Goal: Task Accomplishment & Management: Use online tool/utility

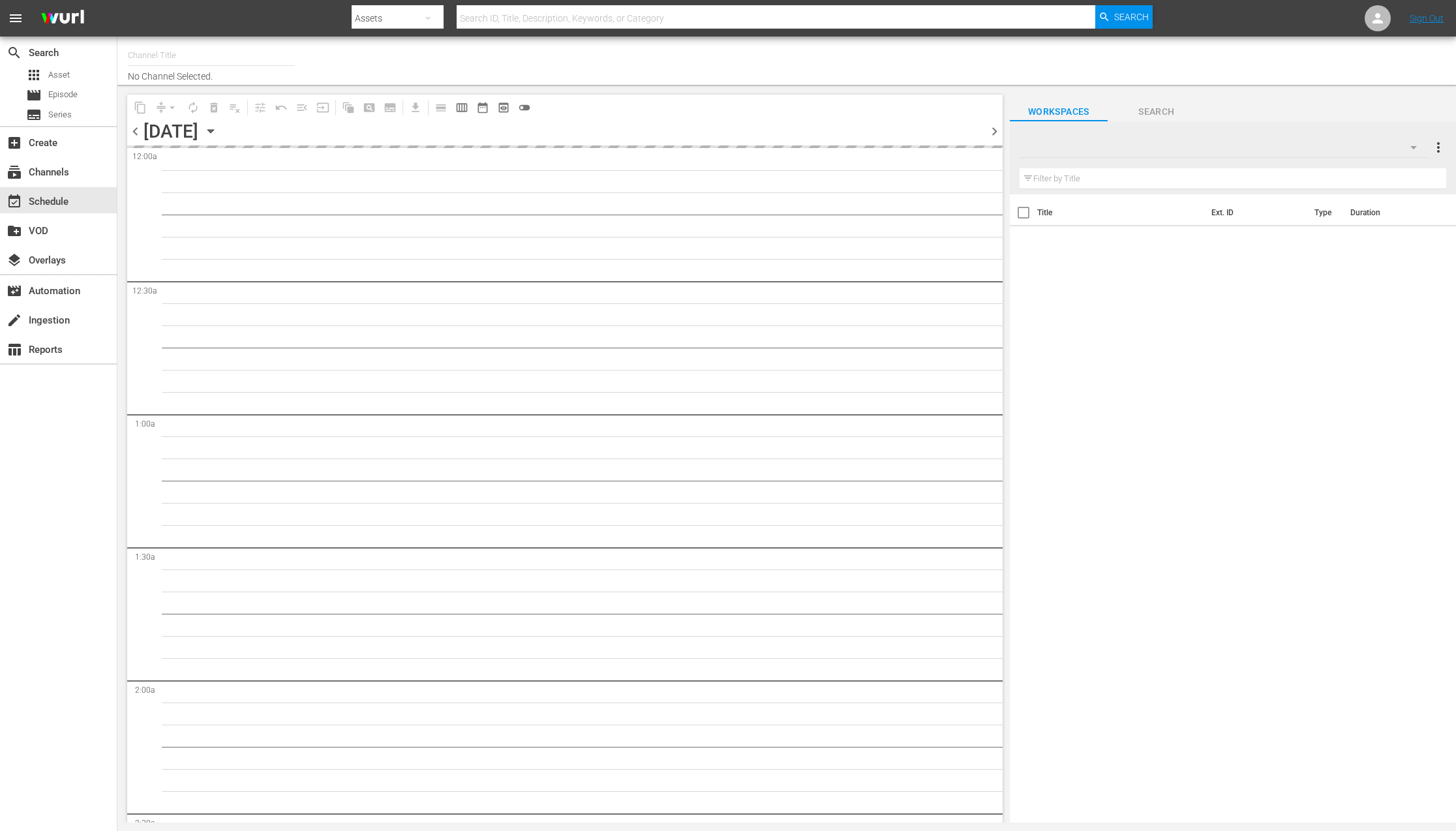
type input "The Film Detective (1847)"
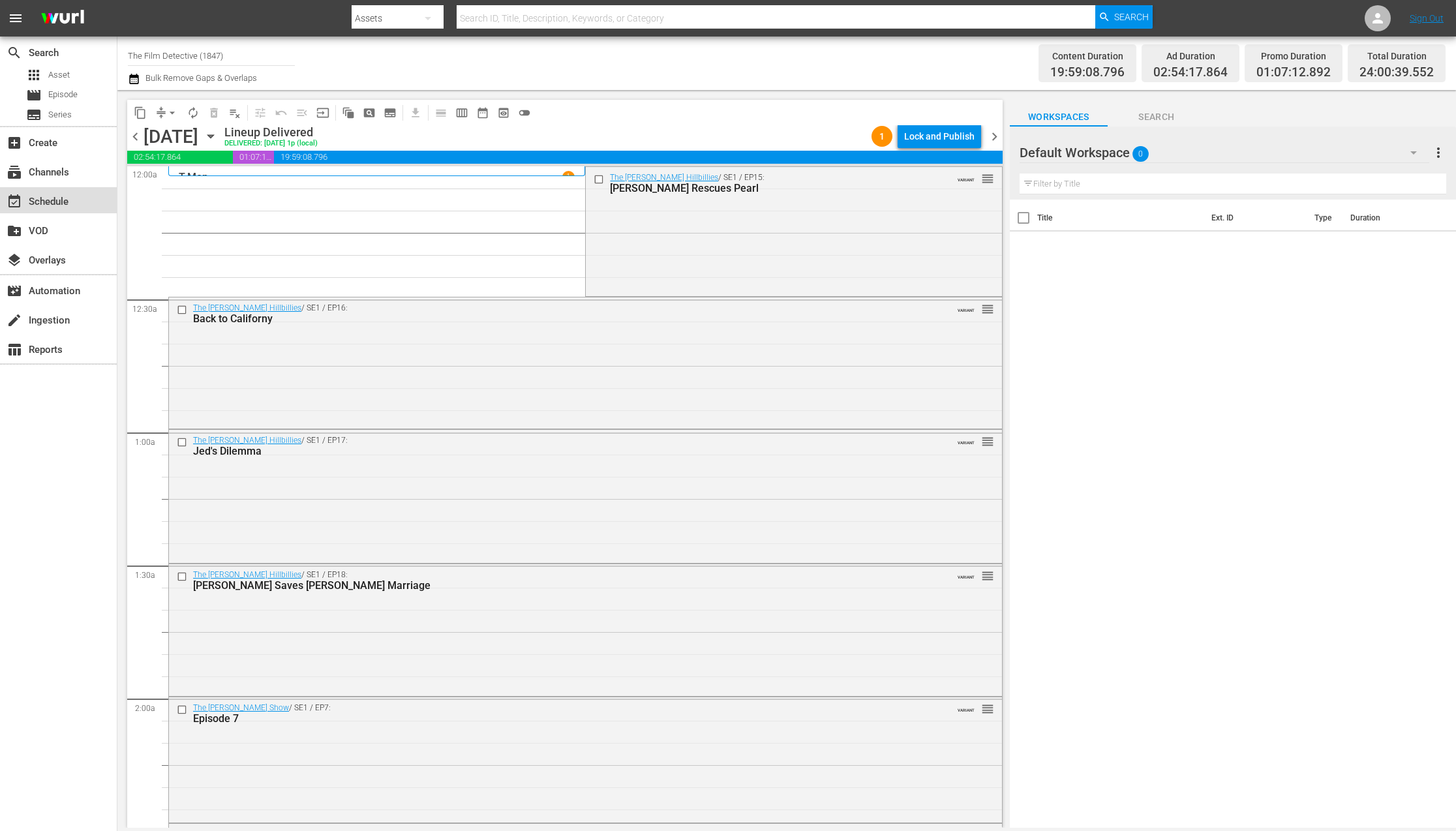
click at [62, 195] on div "event_available Schedule" at bounding box center [36, 200] width 73 height 12
click at [61, 176] on div "subscriptions Channels" at bounding box center [36, 170] width 73 height 12
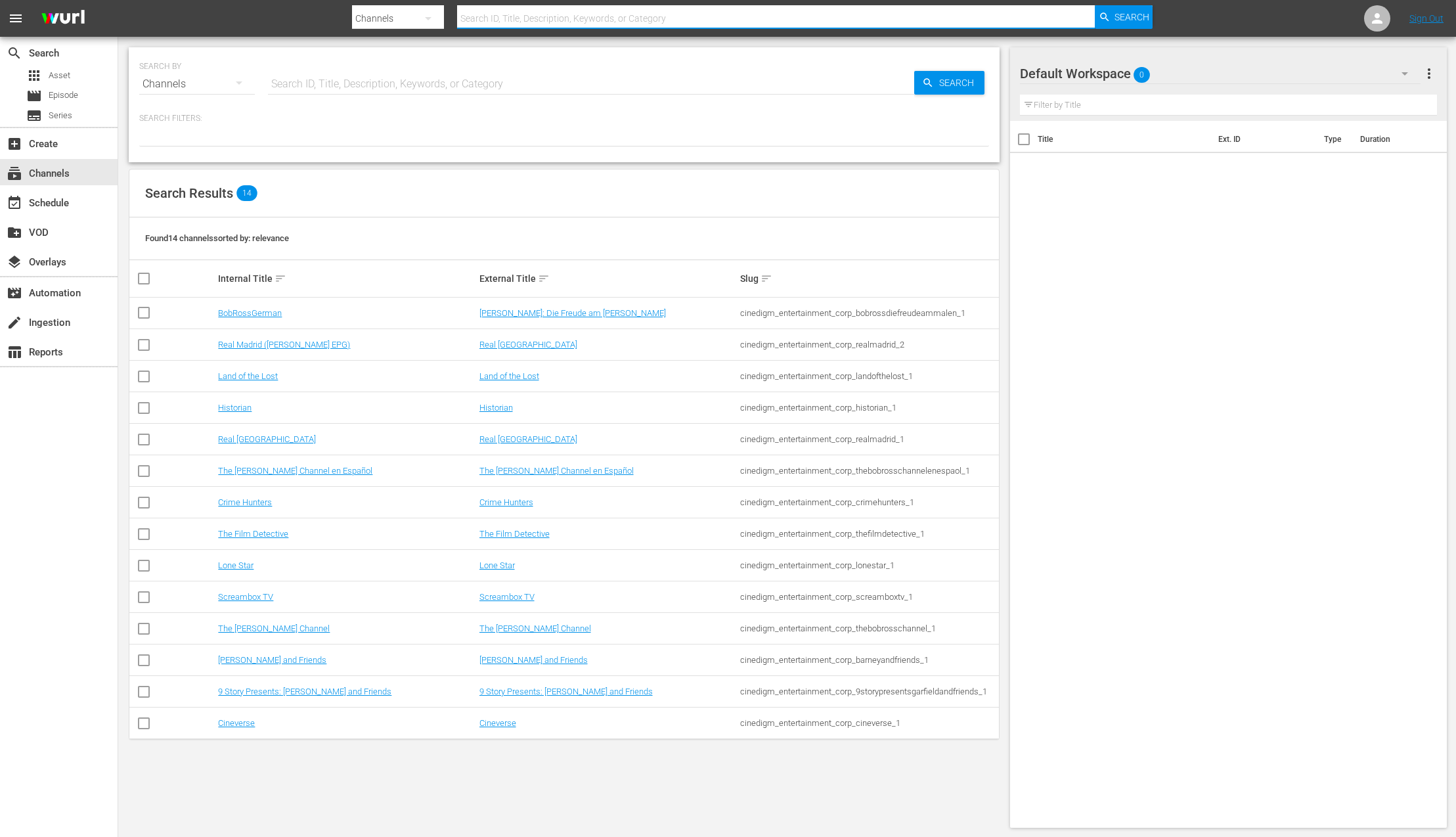
click at [530, 23] on input "text" at bounding box center [776, 18] width 638 height 32
type input "Historian"
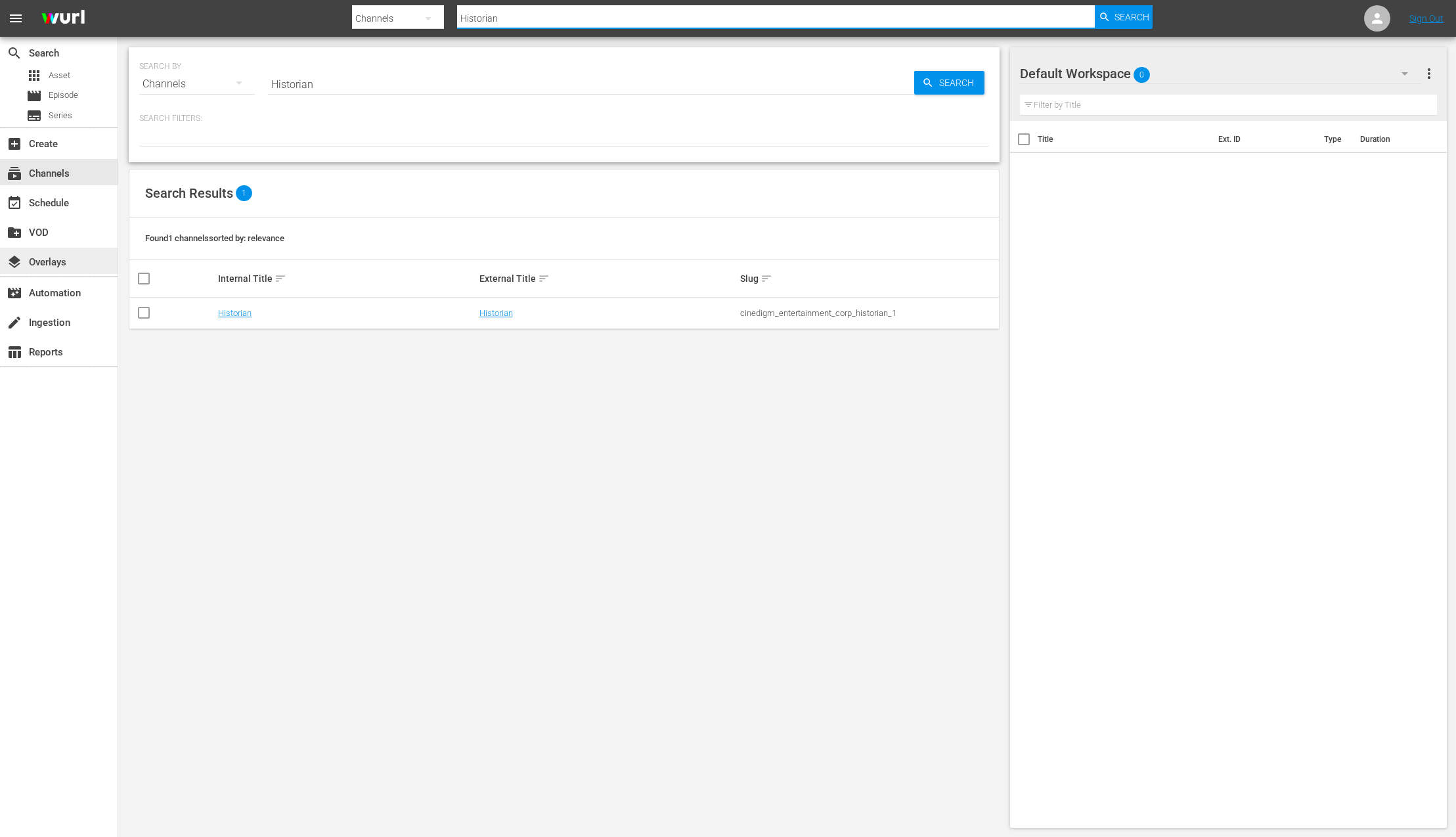
click at [53, 257] on div "layers Overlays" at bounding box center [37, 260] width 74 height 12
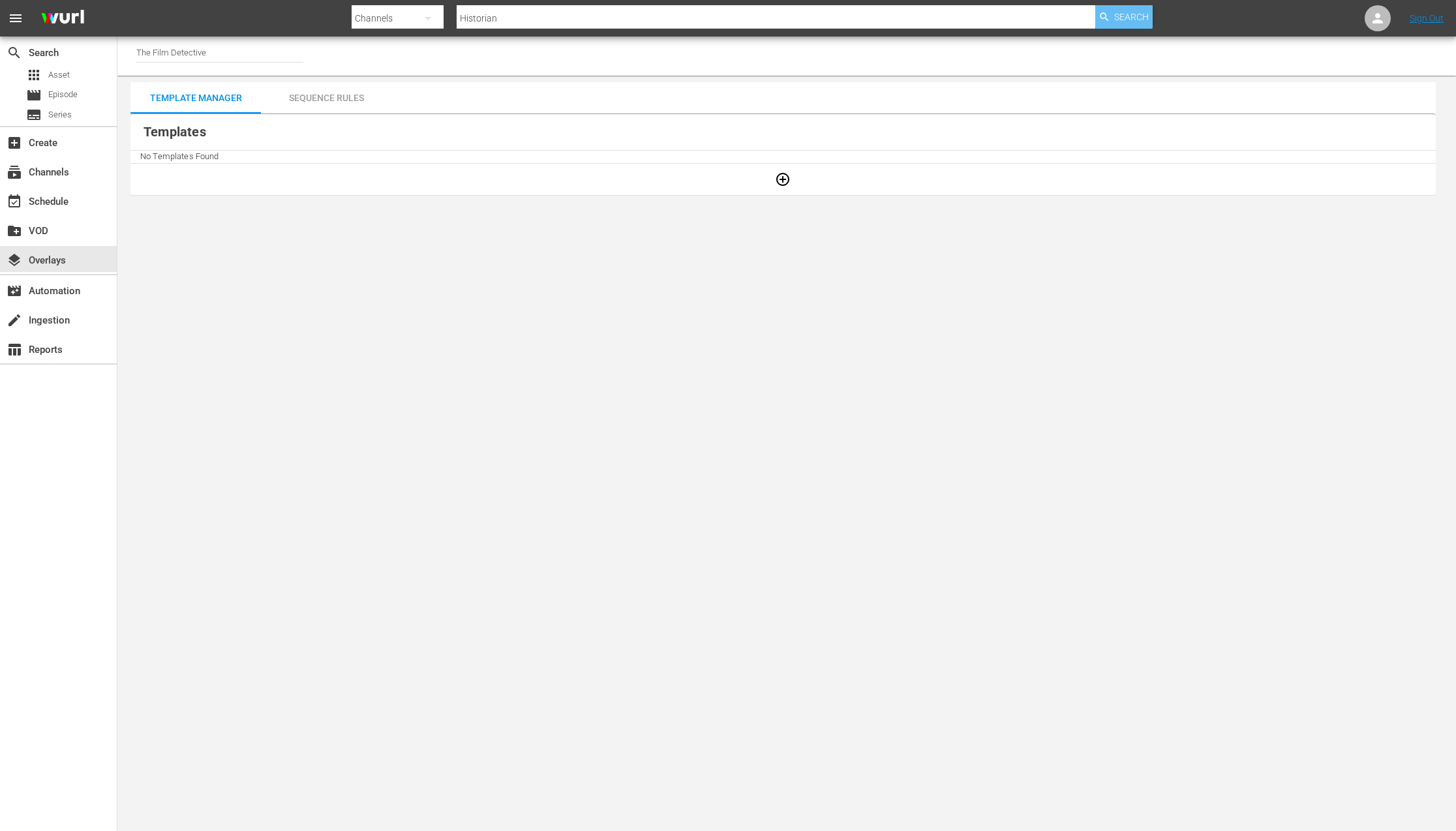
click at [1137, 21] on span "Search" at bounding box center [1132, 17] width 35 height 24
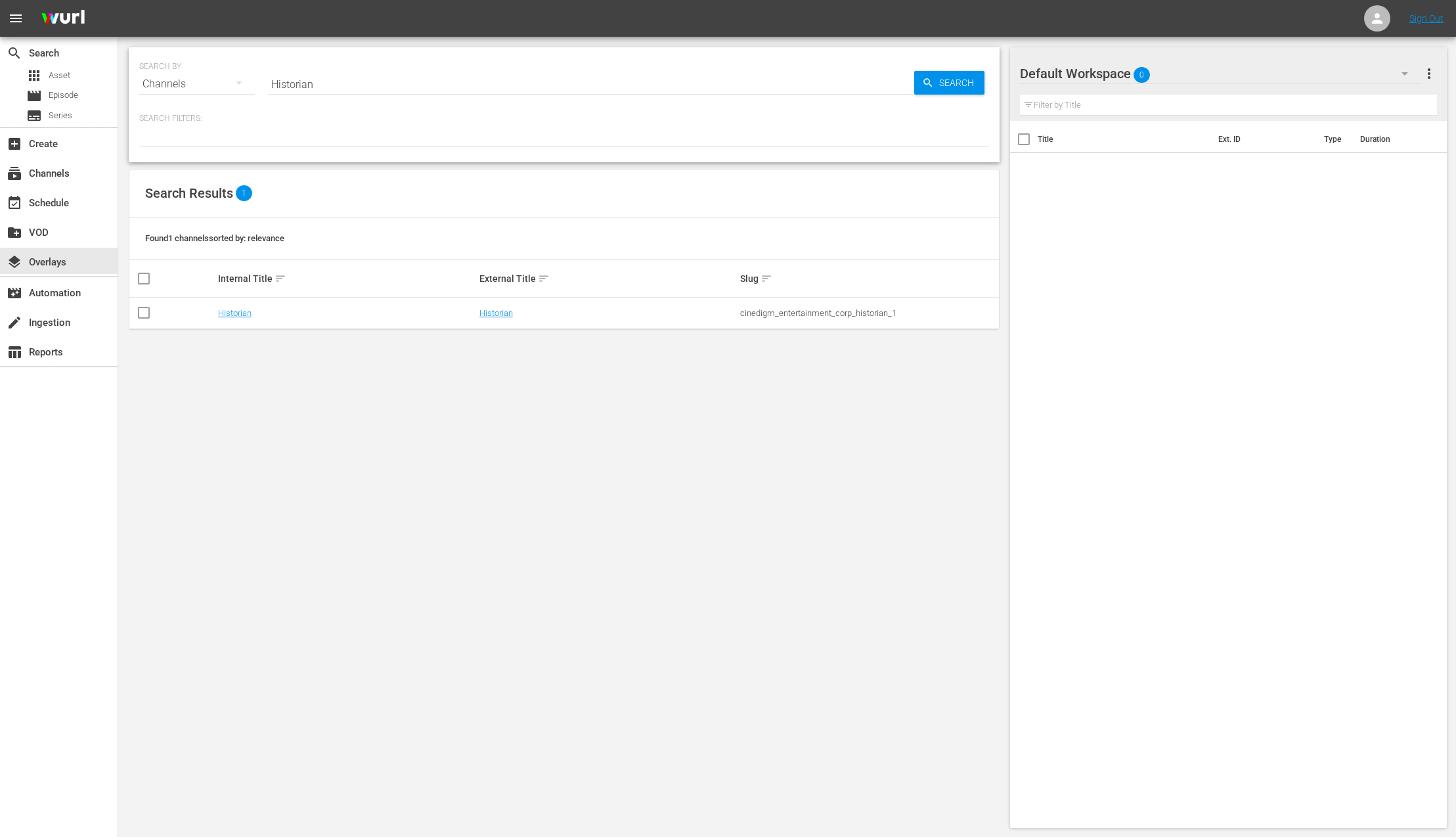
click at [235, 318] on td "Historian" at bounding box center [346, 313] width 261 height 32
click at [237, 313] on link "Historian" at bounding box center [235, 313] width 34 height 10
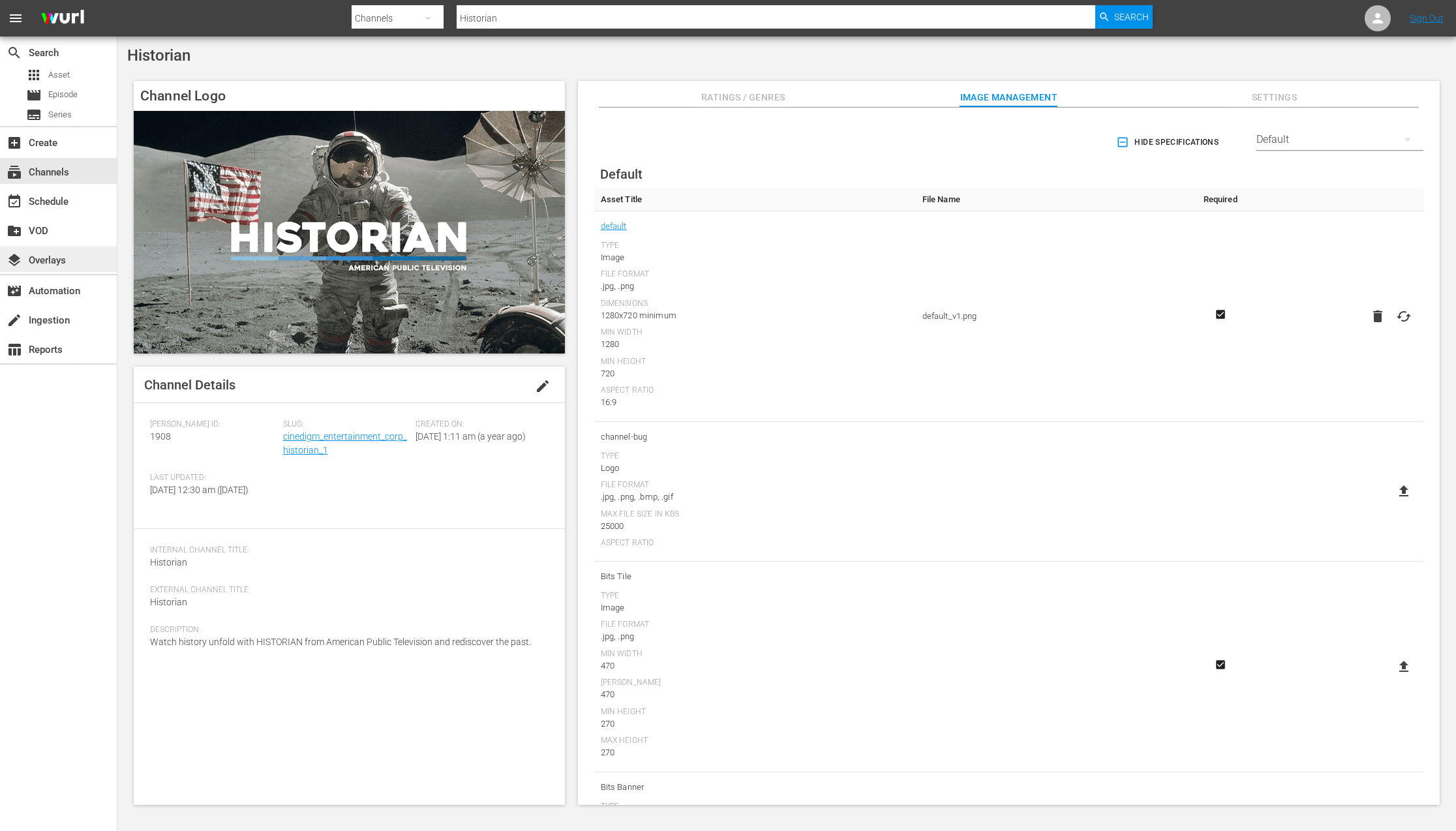
click at [69, 260] on div "layers Overlays" at bounding box center [36, 258] width 73 height 12
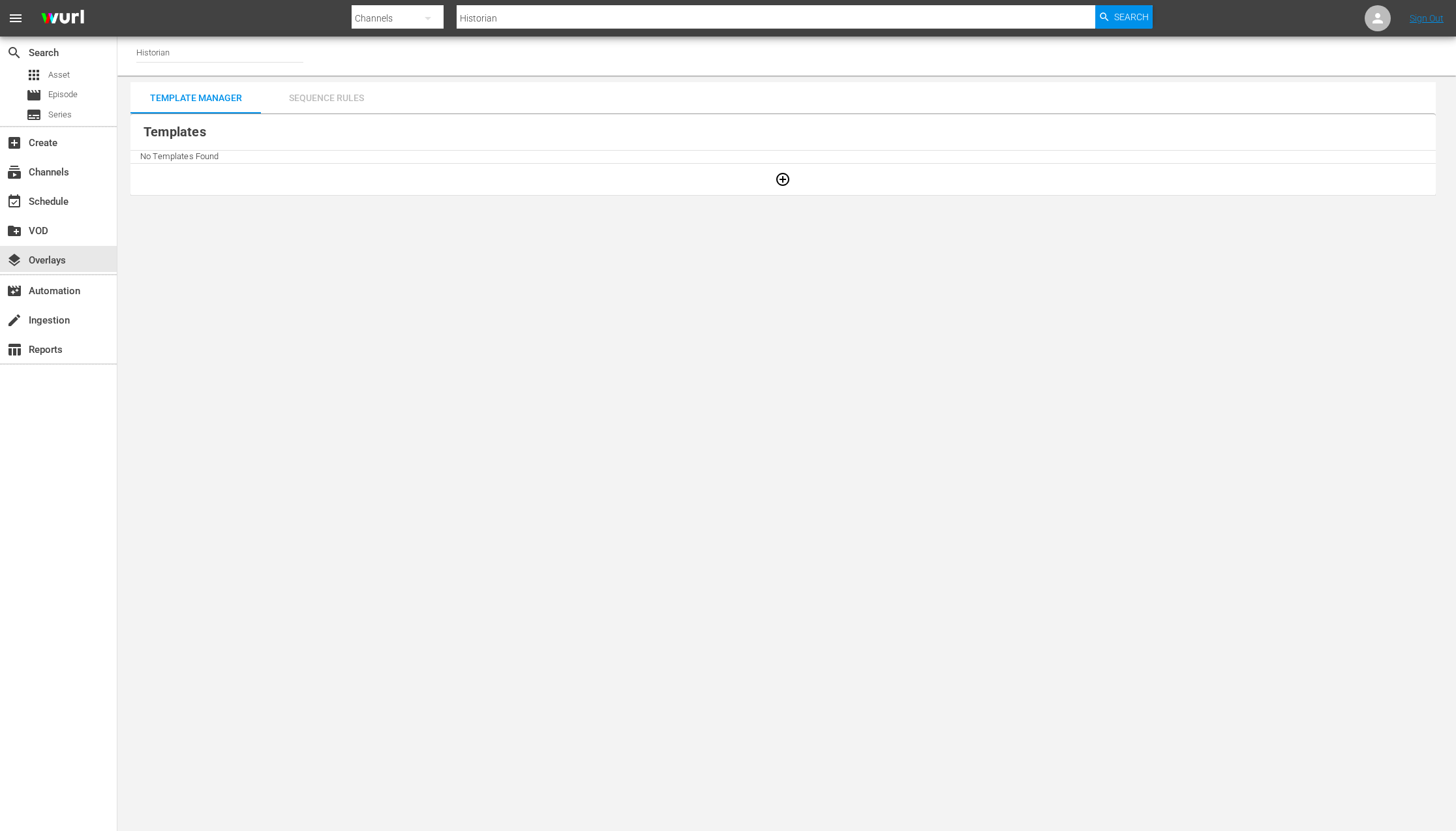
click at [338, 96] on div "Sequence Rules" at bounding box center [326, 98] width 131 height 31
click at [222, 103] on div "Template Manager" at bounding box center [195, 98] width 131 height 31
click at [786, 181] on icon "button" at bounding box center [782, 179] width 15 height 15
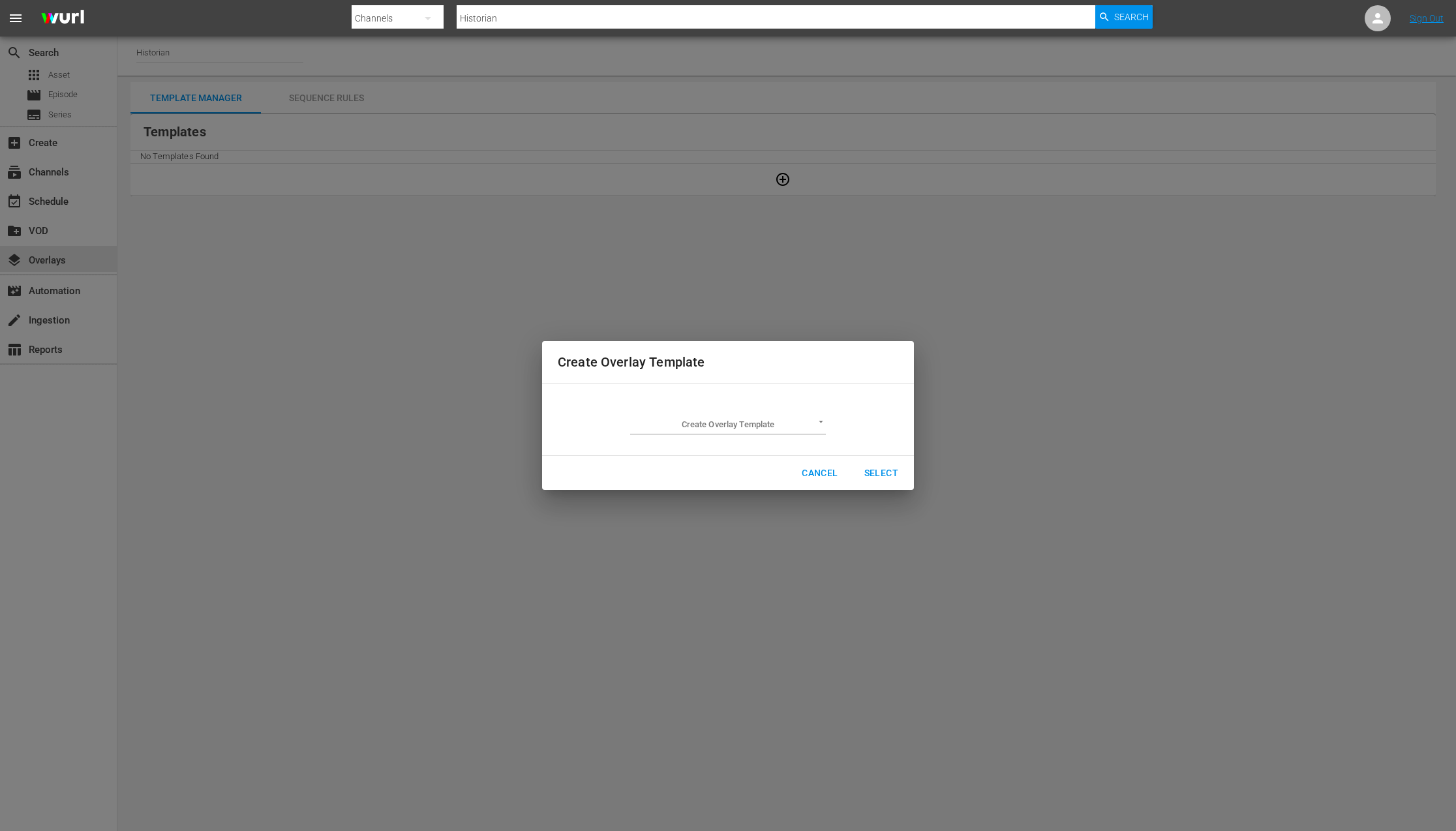
click at [816, 424] on body "menu Search By Channels Search ID, Title, Description, Keywords, or Category Hi…" at bounding box center [728, 415] width 1456 height 831
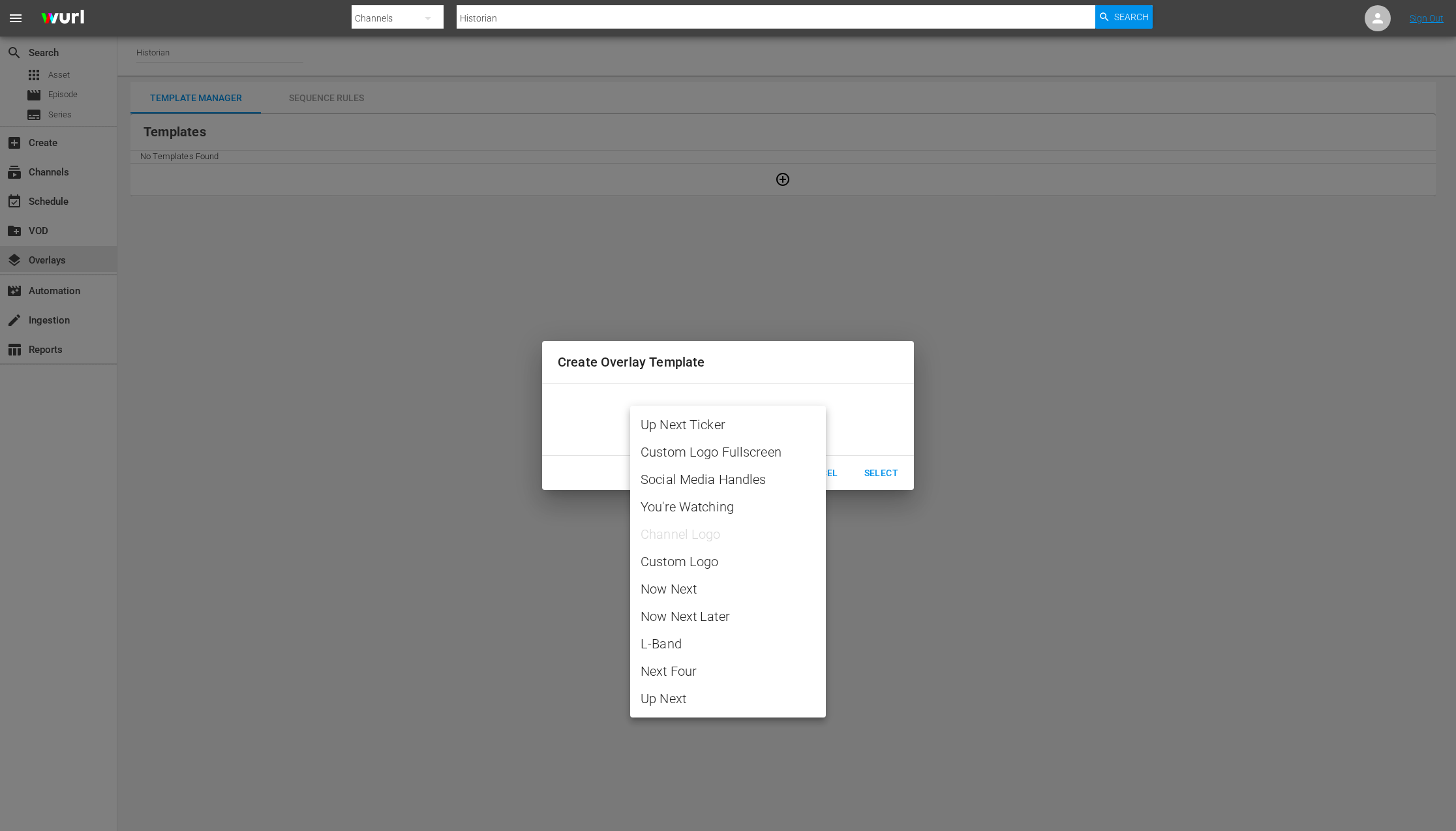
click at [886, 581] on div at bounding box center [728, 415] width 1456 height 831
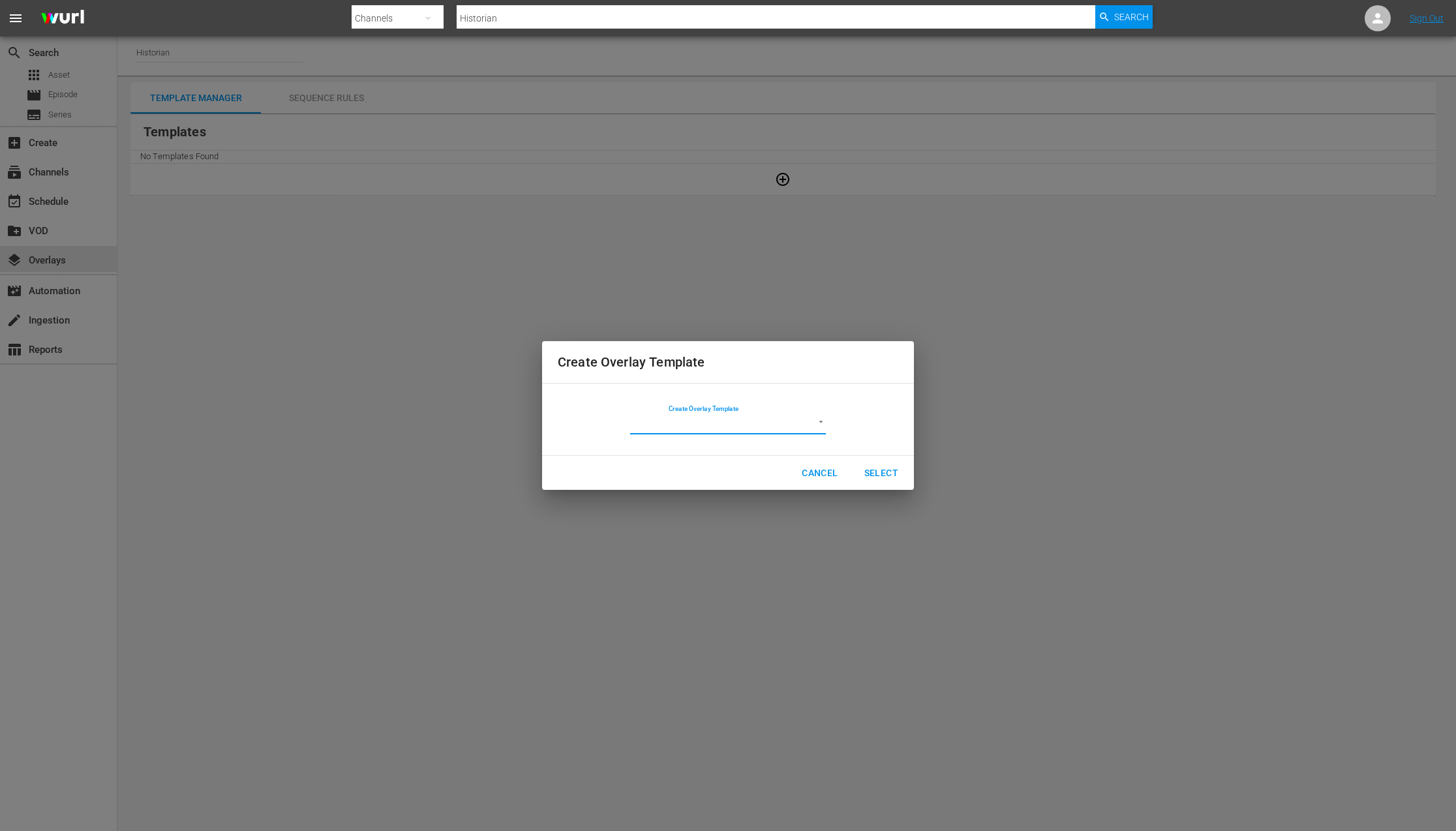
click at [814, 424] on body "menu Search By Channels Search ID, Title, Description, Keywords, or Category Hi…" at bounding box center [728, 415] width 1456 height 831
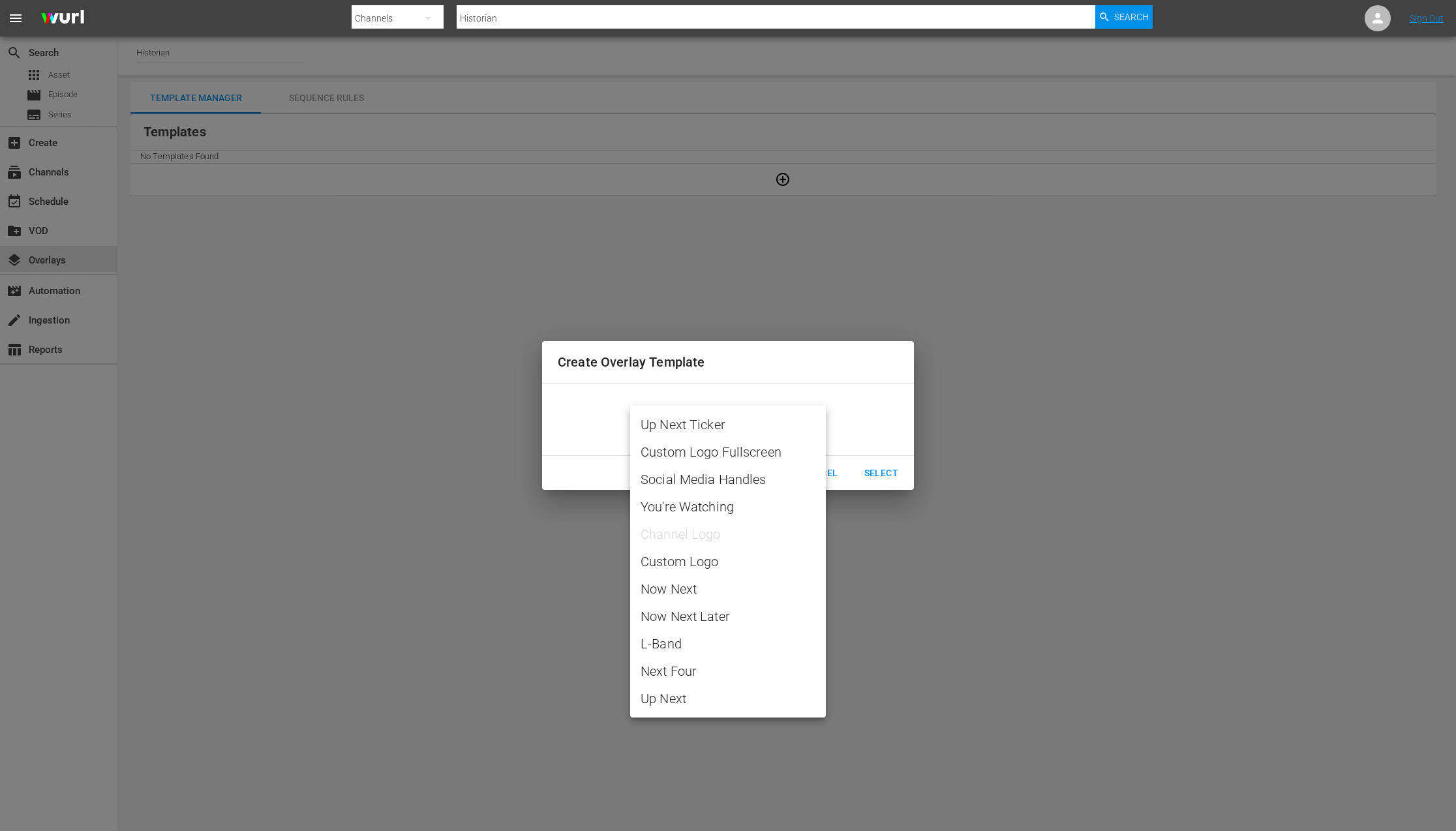
click at [1092, 456] on div at bounding box center [728, 415] width 1456 height 831
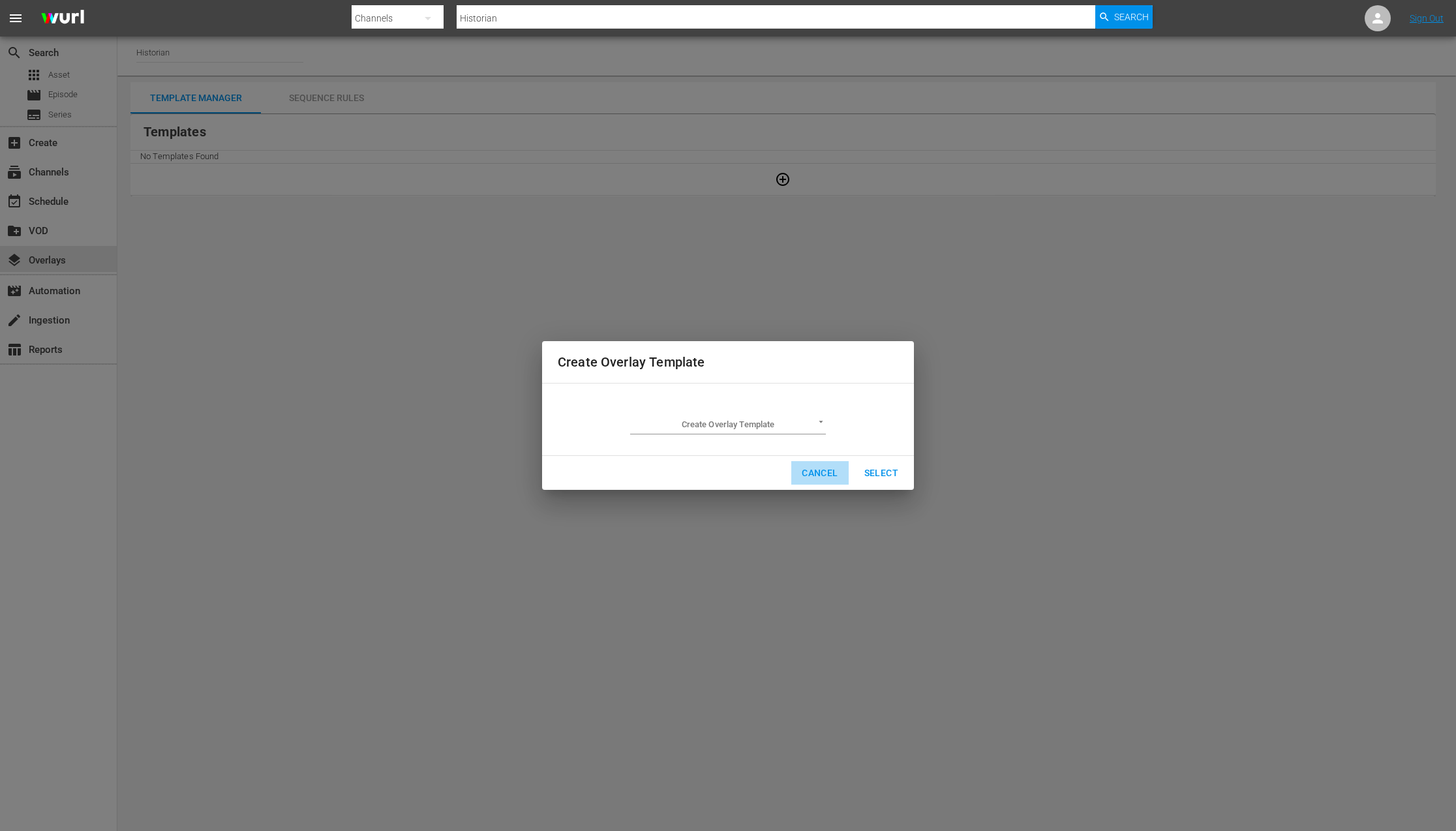
click at [803, 474] on span "Cancel" at bounding box center [819, 472] width 36 height 16
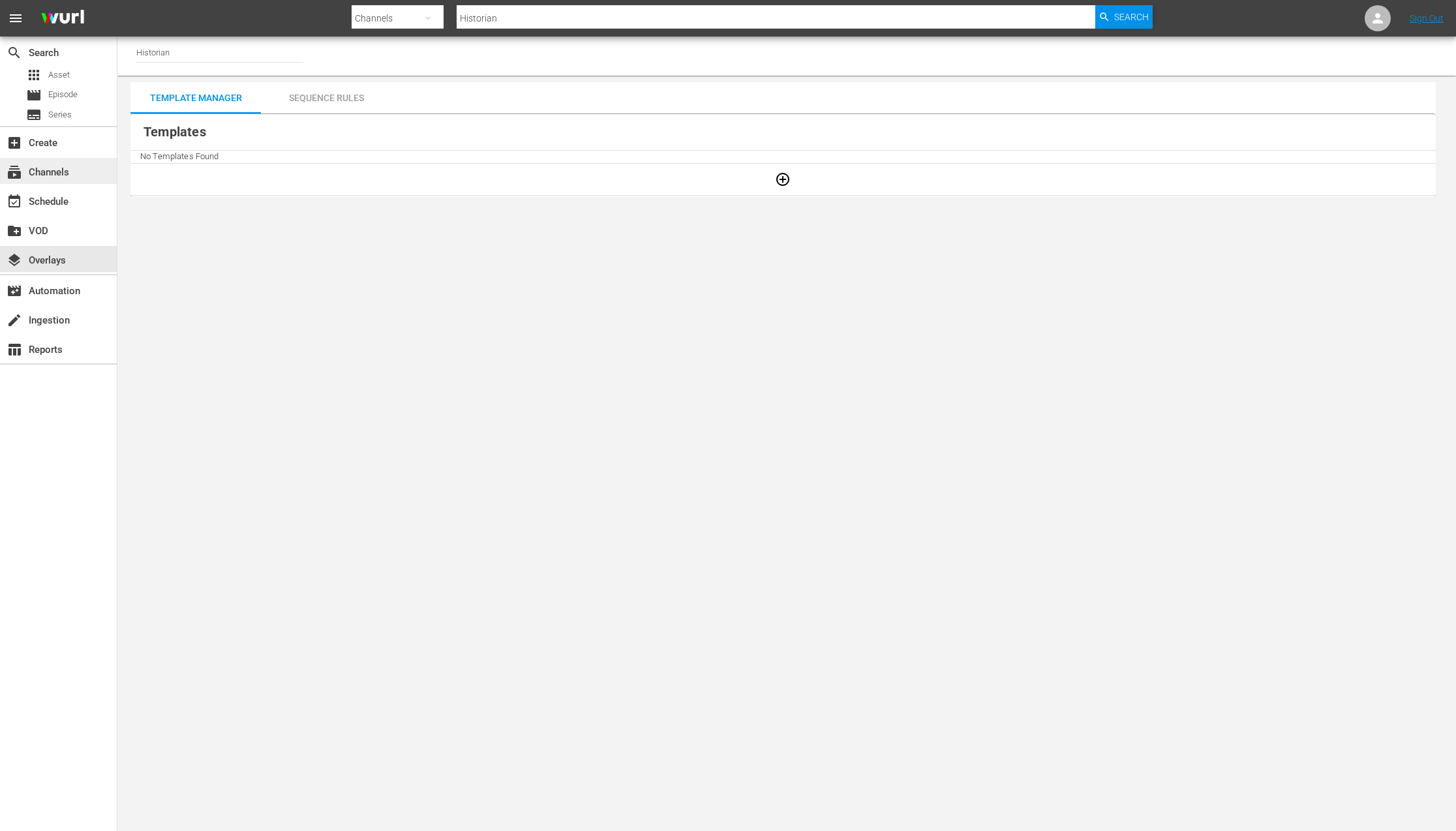
click at [85, 170] on div "subscriptions Channels" at bounding box center [58, 170] width 117 height 26
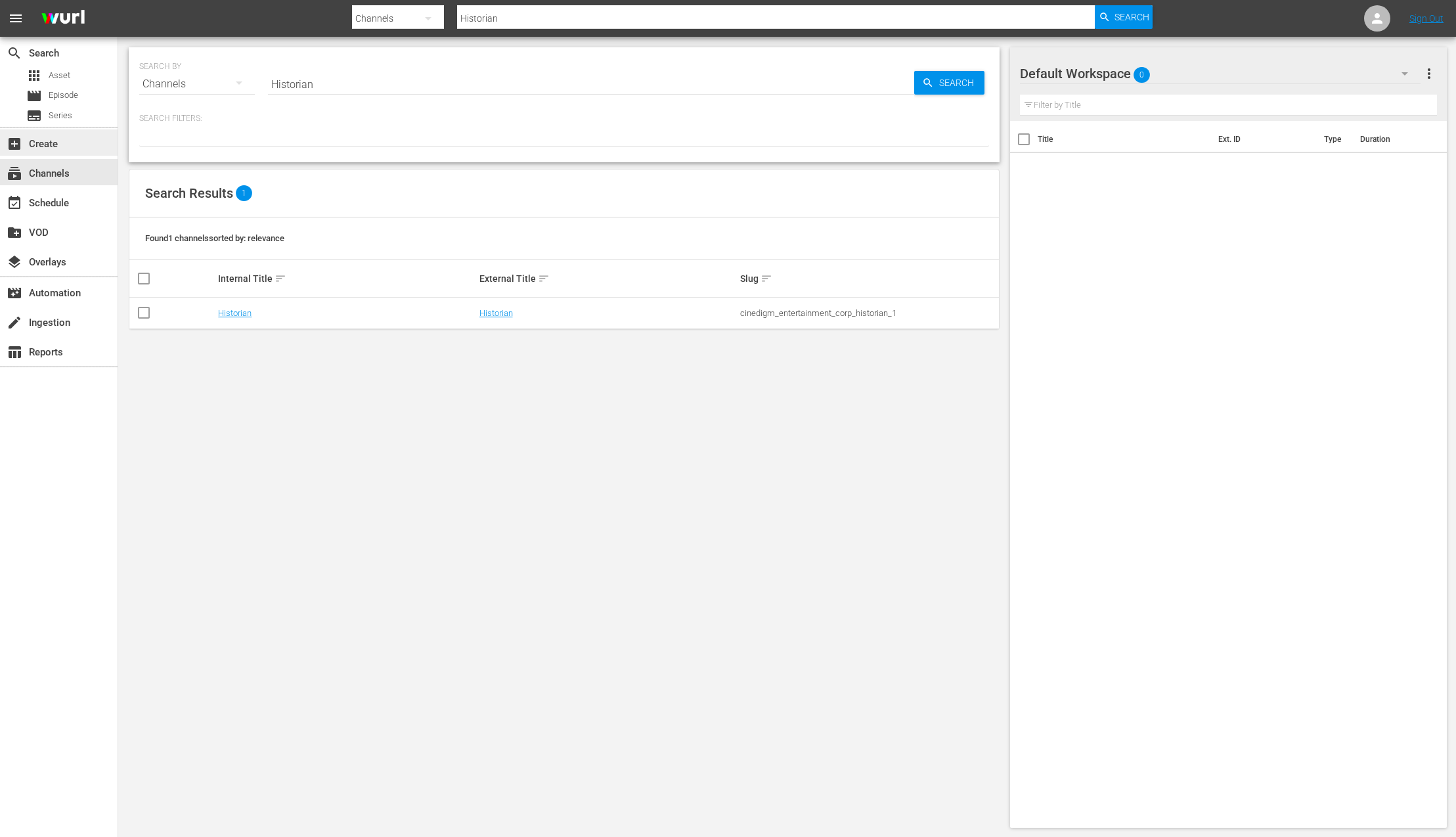
click at [82, 151] on div "add_box Create" at bounding box center [58, 142] width 117 height 26
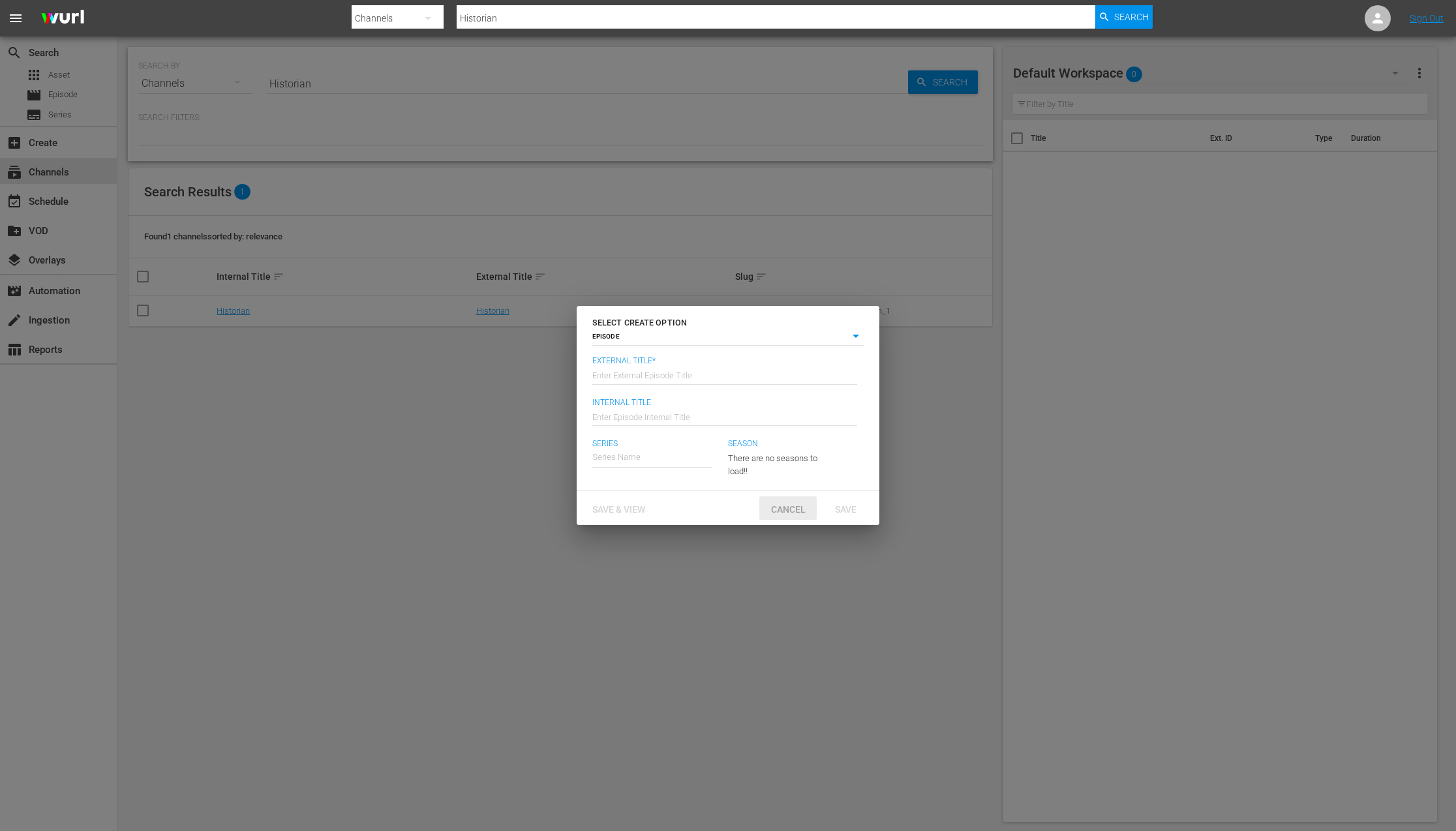
click at [775, 512] on span "Cancel" at bounding box center [788, 509] width 55 height 10
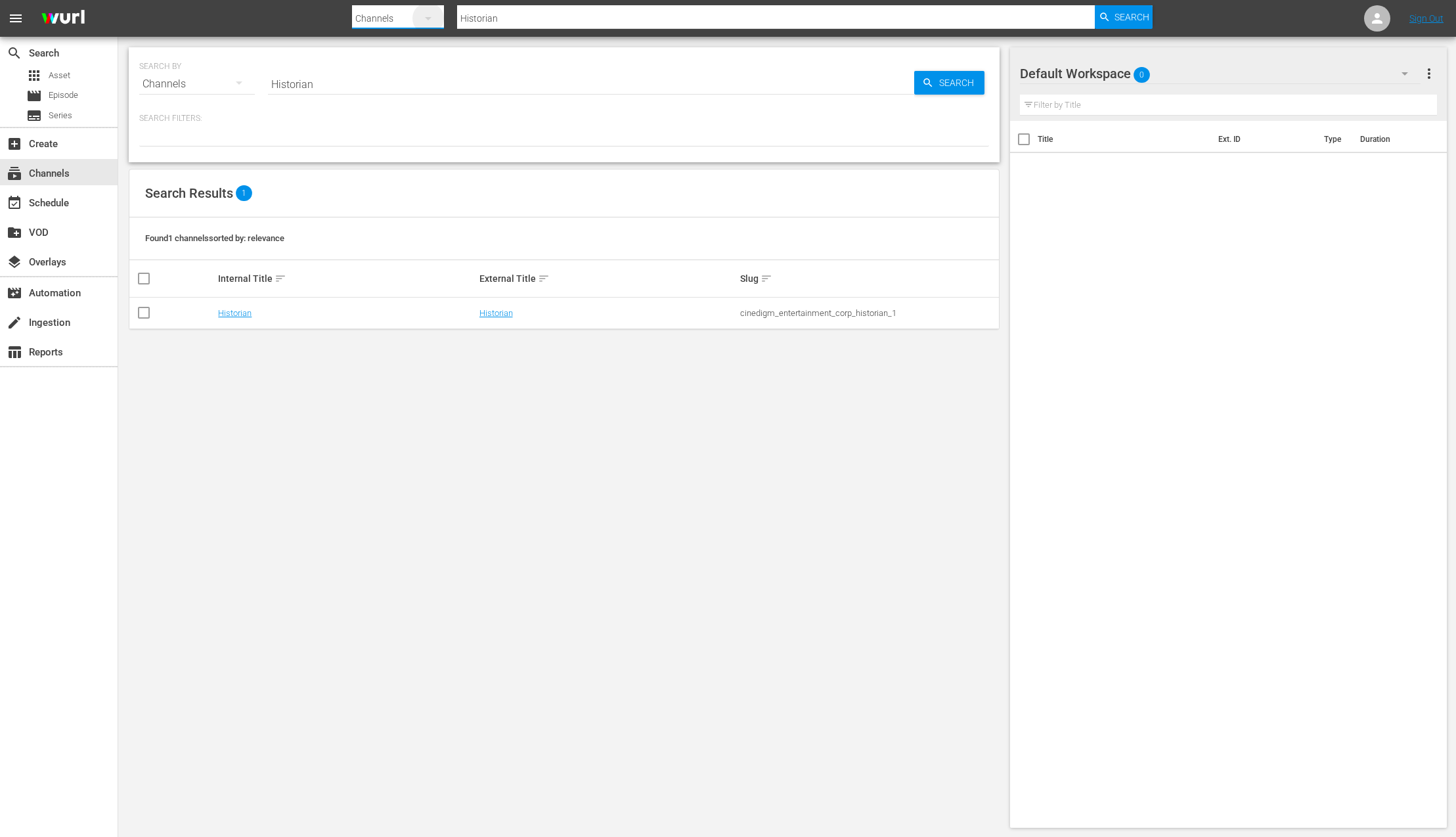
click at [435, 20] on icon "button" at bounding box center [428, 18] width 15 height 15
click at [756, 9] on div "Channels Series Episodes Assets" at bounding box center [728, 418] width 1456 height 837
type input "H"
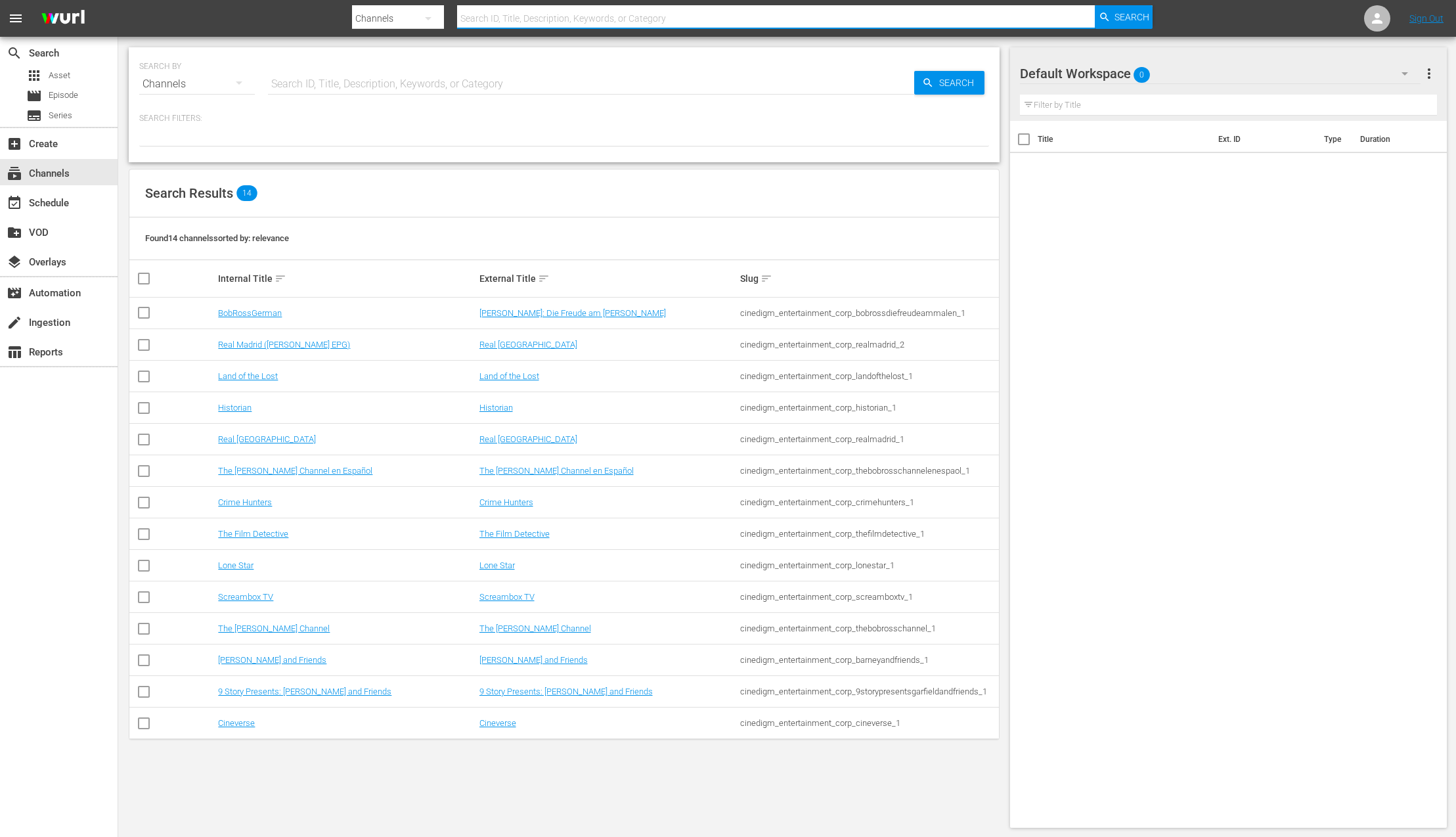
click at [434, 22] on icon "button" at bounding box center [428, 18] width 15 height 15
click at [613, 249] on div "Channels Series Episodes Assets" at bounding box center [728, 418] width 1456 height 837
click at [503, 404] on link "Historian" at bounding box center [496, 408] width 34 height 10
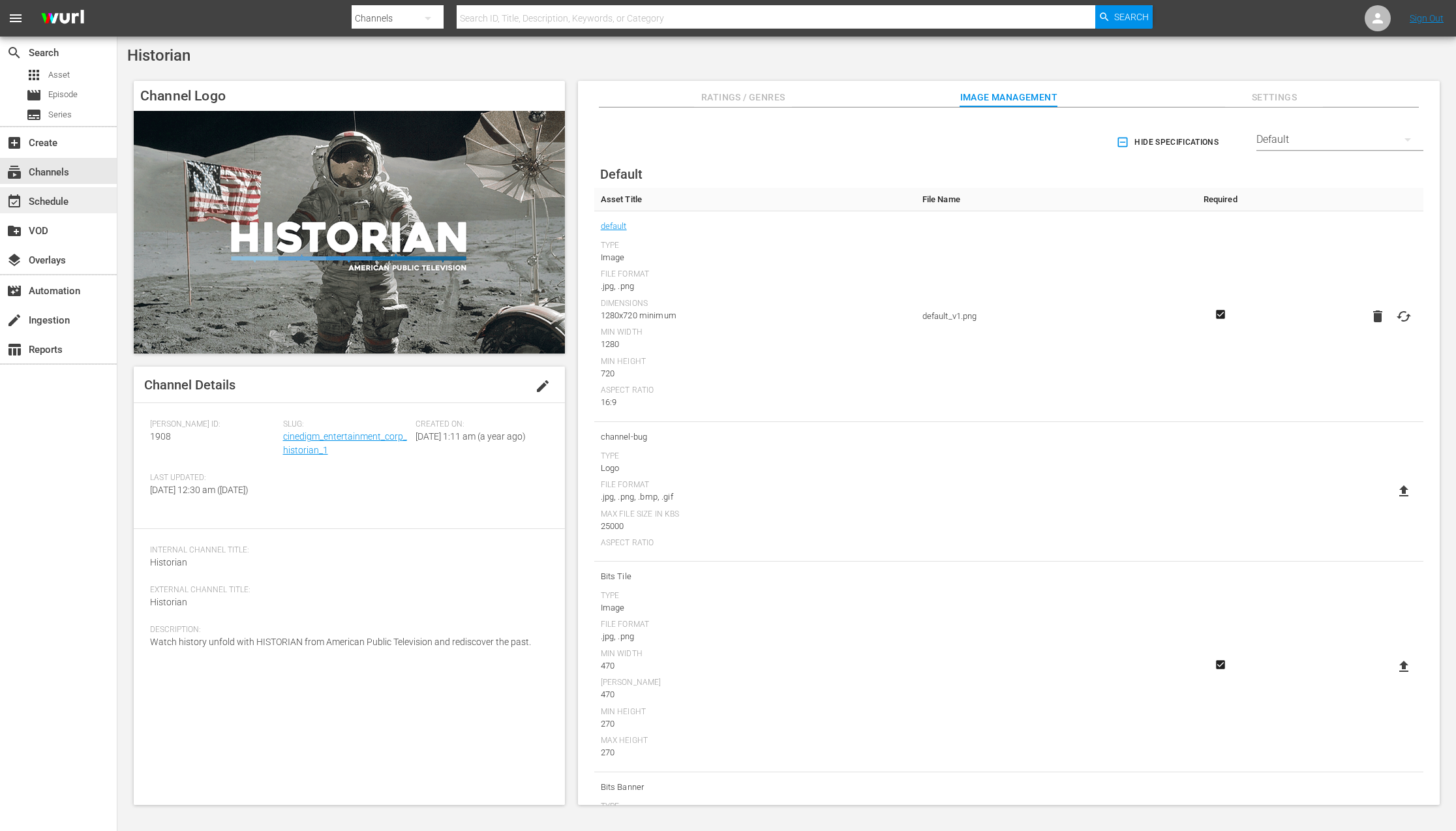
click at [60, 205] on div "event_available Schedule" at bounding box center [36, 200] width 73 height 12
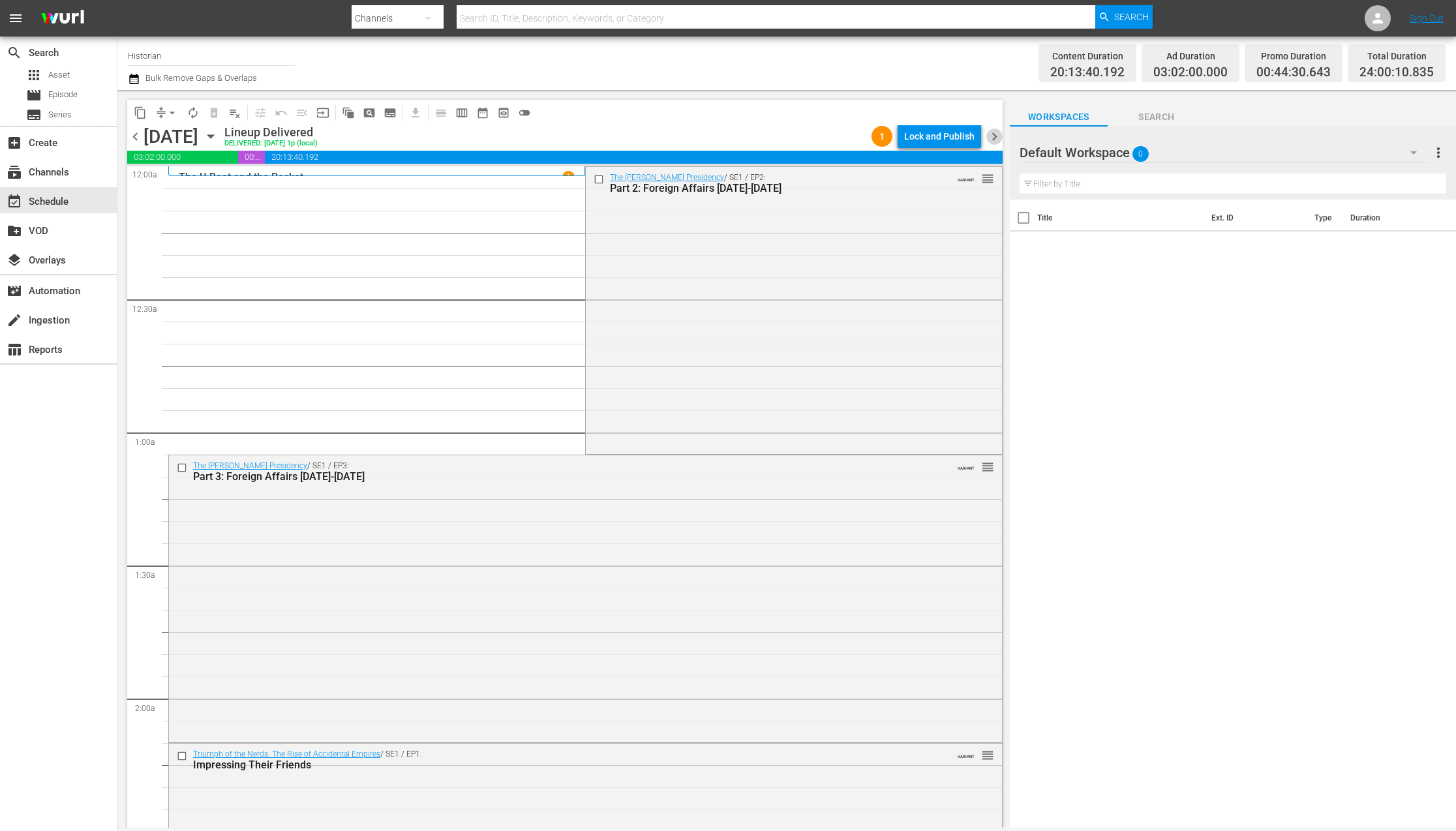
click at [994, 135] on span "chevron_right" at bounding box center [994, 136] width 16 height 16
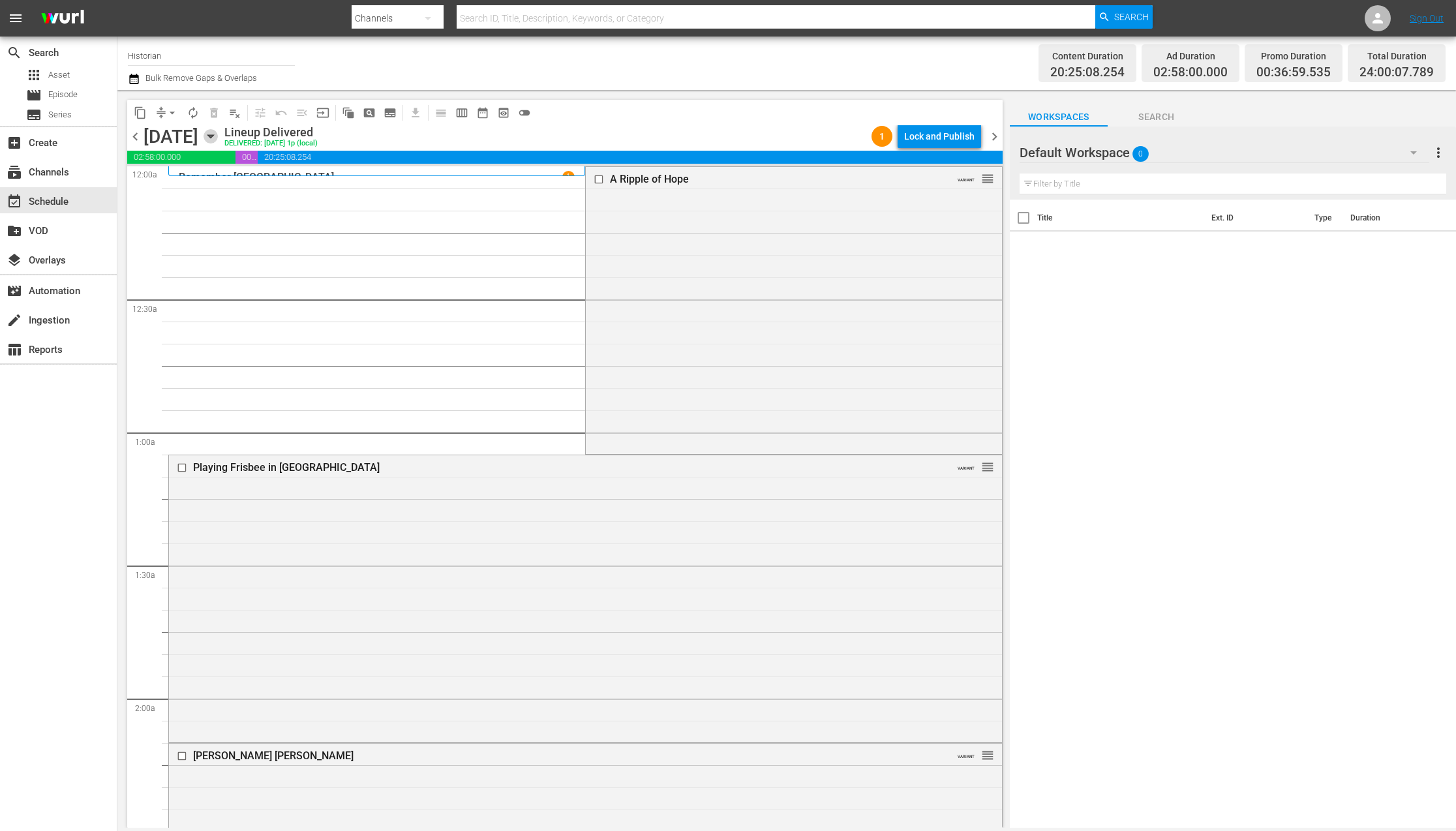
click at [218, 138] on icon "button" at bounding box center [211, 136] width 15 height 15
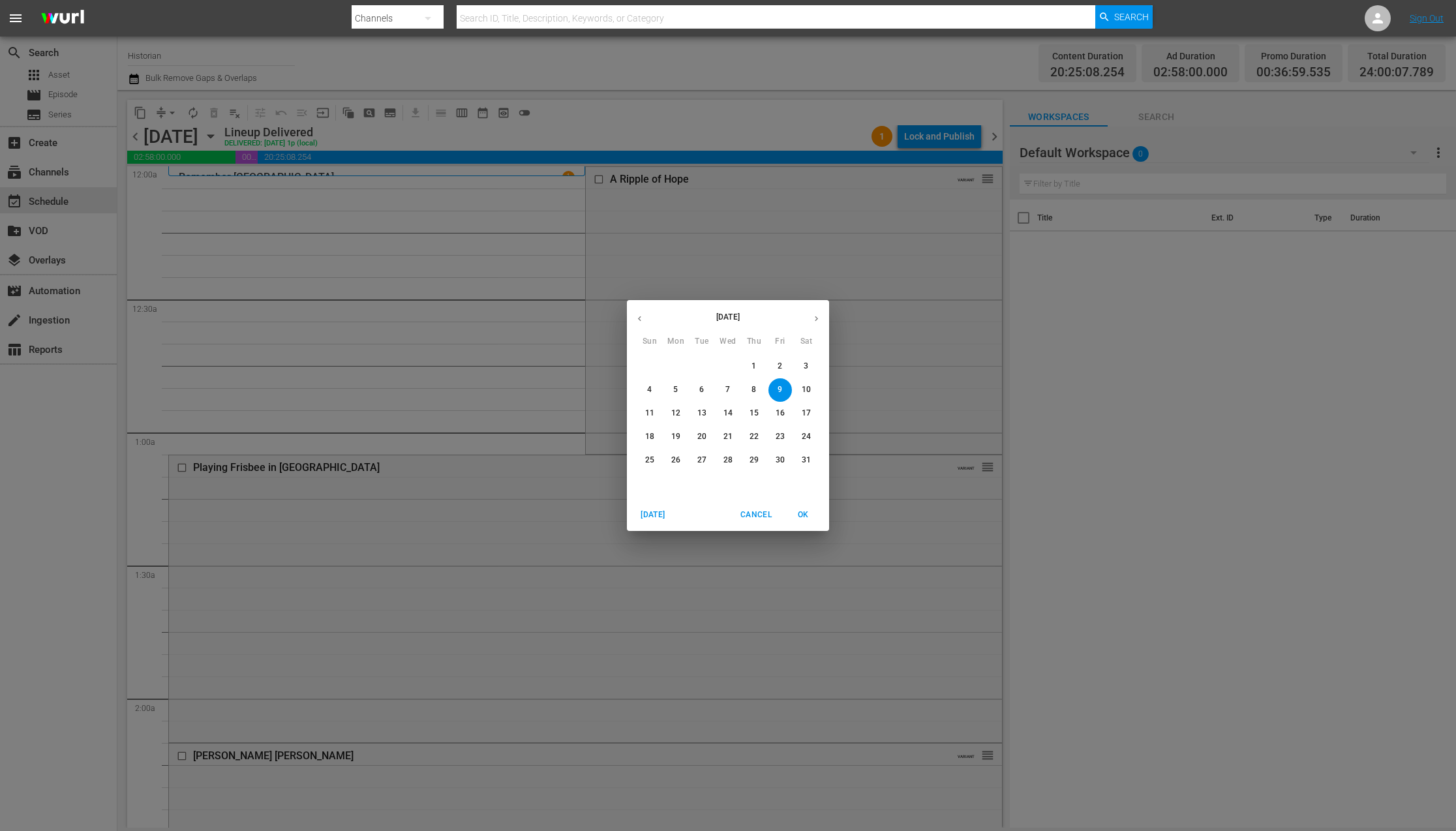
click at [821, 320] on icon "button" at bounding box center [817, 319] width 10 height 10
click at [819, 318] on icon "button" at bounding box center [817, 319] width 10 height 10
click at [771, 391] on span "12" at bounding box center [780, 390] width 24 height 11
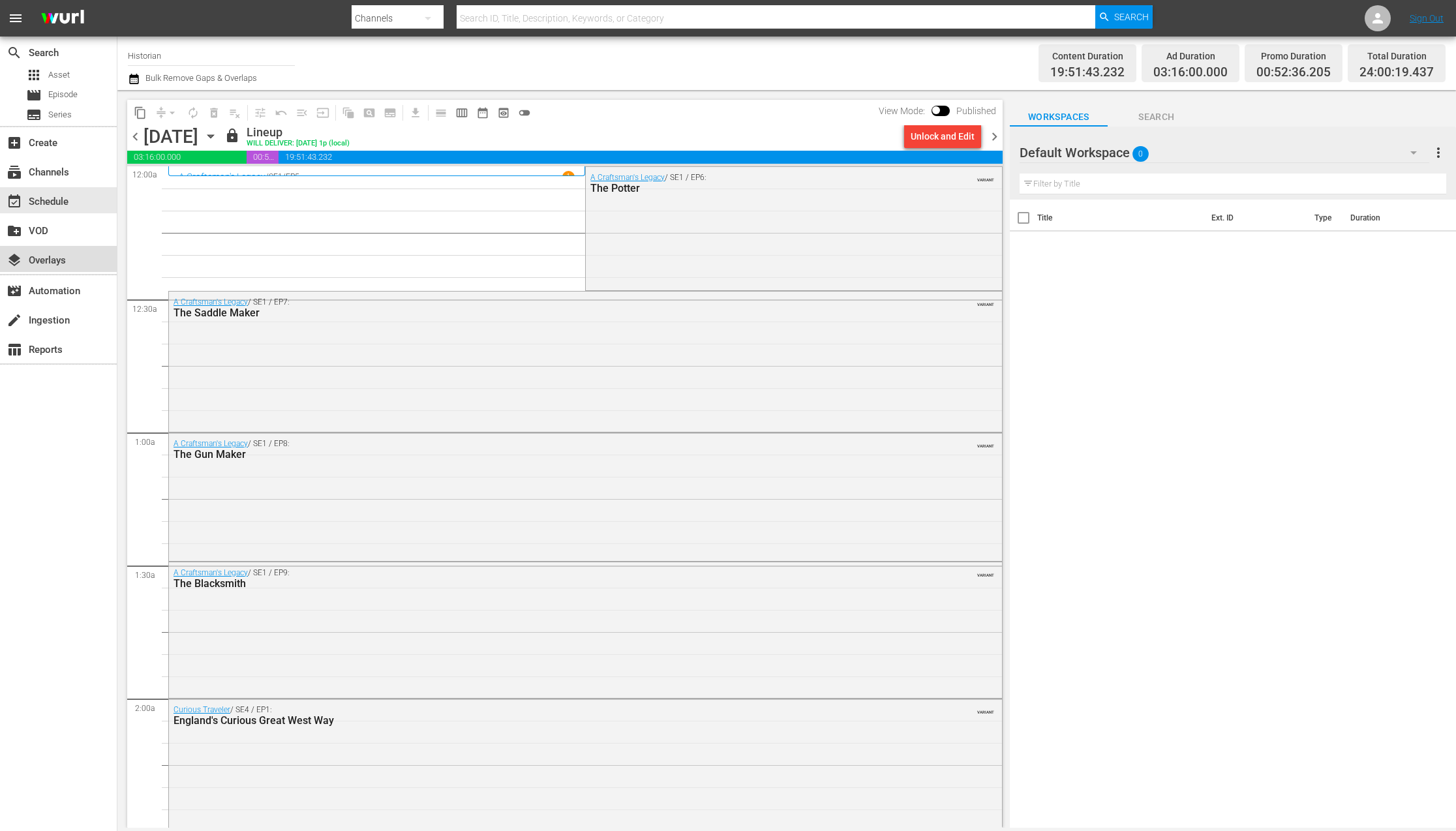
click at [37, 264] on div "layers Overlays" at bounding box center [36, 258] width 73 height 12
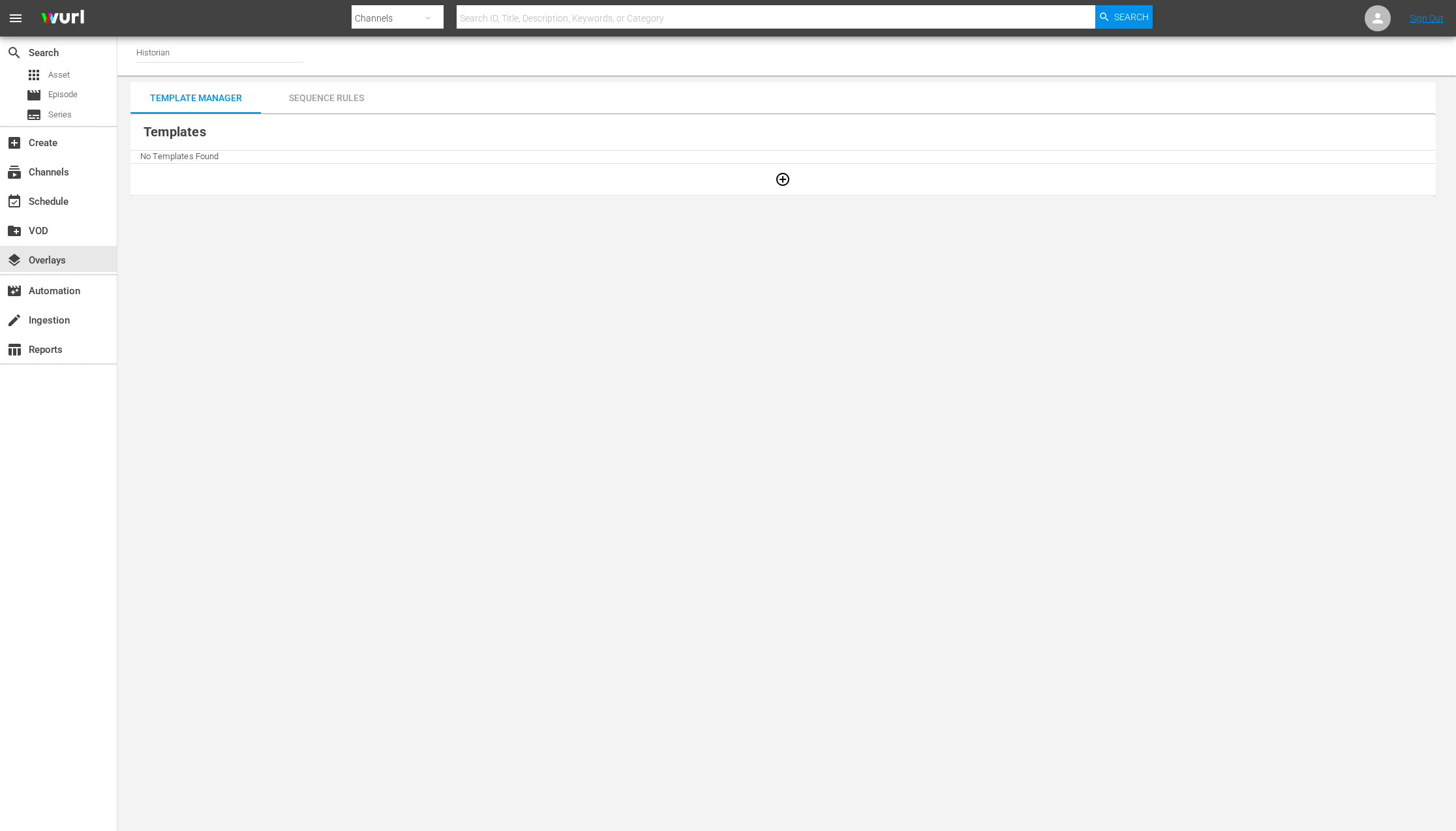
click at [289, 105] on div "Sequence Rules" at bounding box center [326, 98] width 131 height 31
click at [239, 95] on div "Template Manager" at bounding box center [195, 98] width 131 height 31
click at [775, 185] on icon "button" at bounding box center [782, 179] width 15 height 15
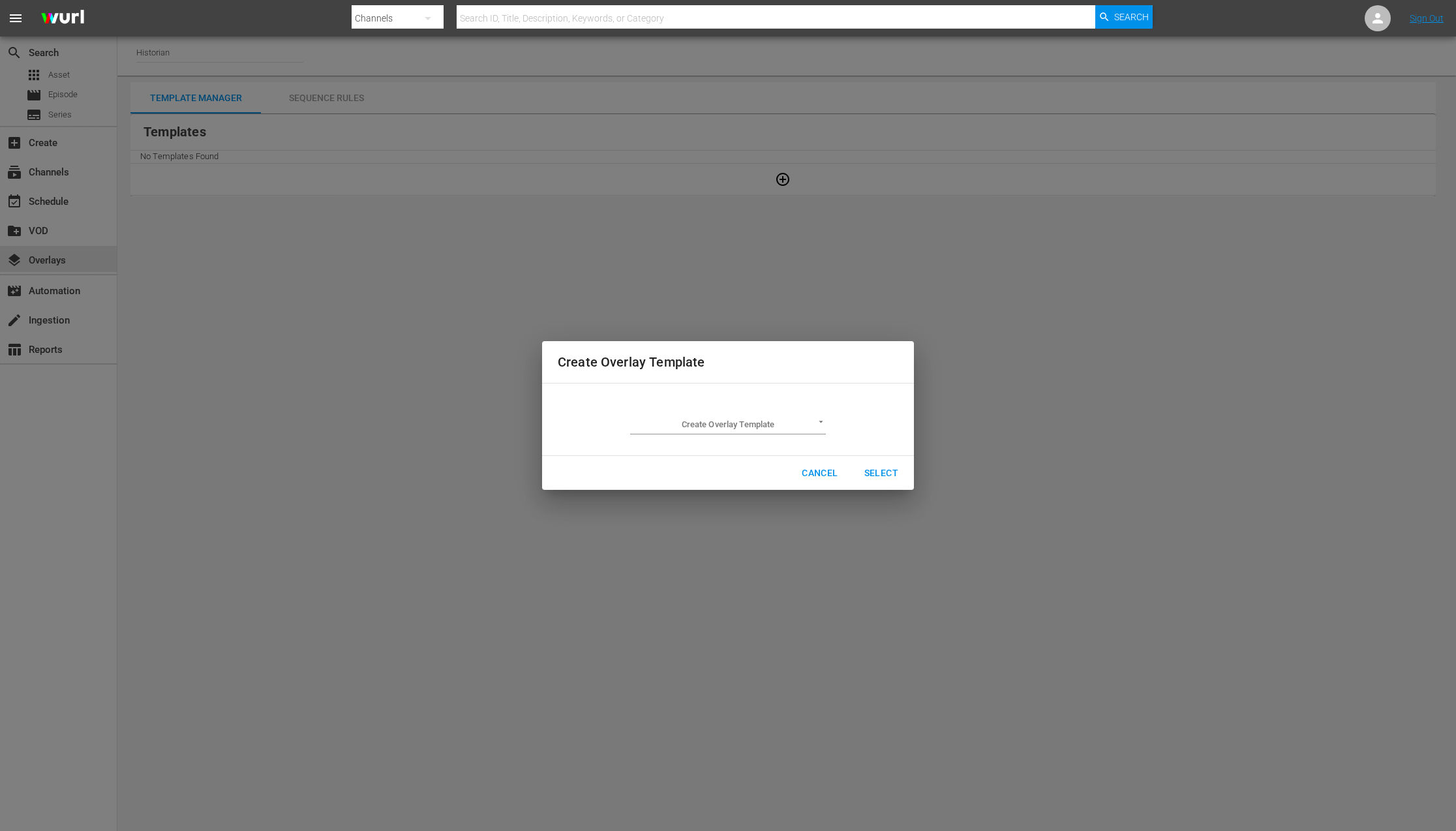
click at [805, 421] on body "menu Search By Channels Search ID, Title, Description, Keywords, or Category Se…" at bounding box center [728, 415] width 1456 height 831
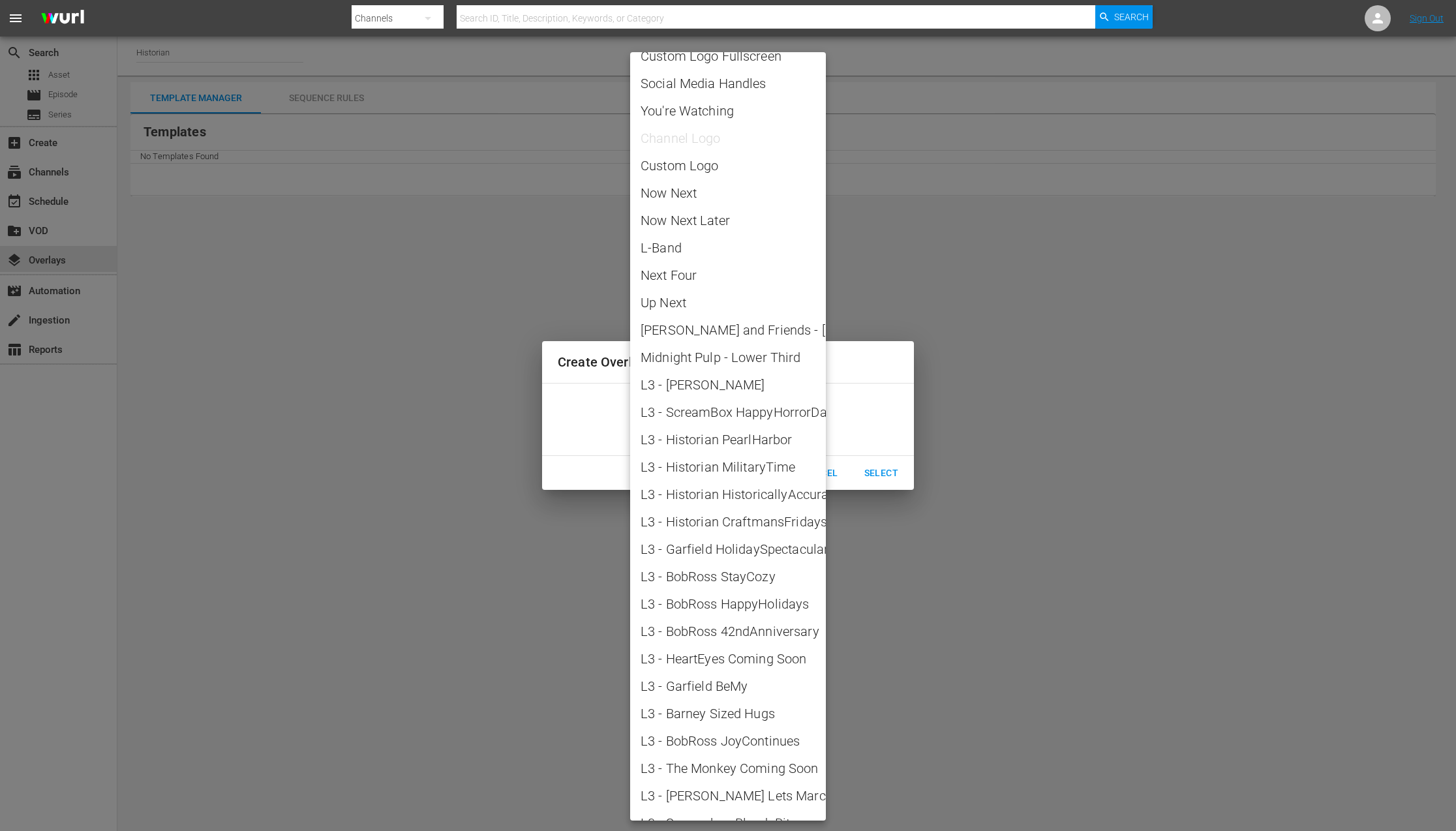
scroll to position [65, 0]
